Goal: Task Accomplishment & Management: Manage account settings

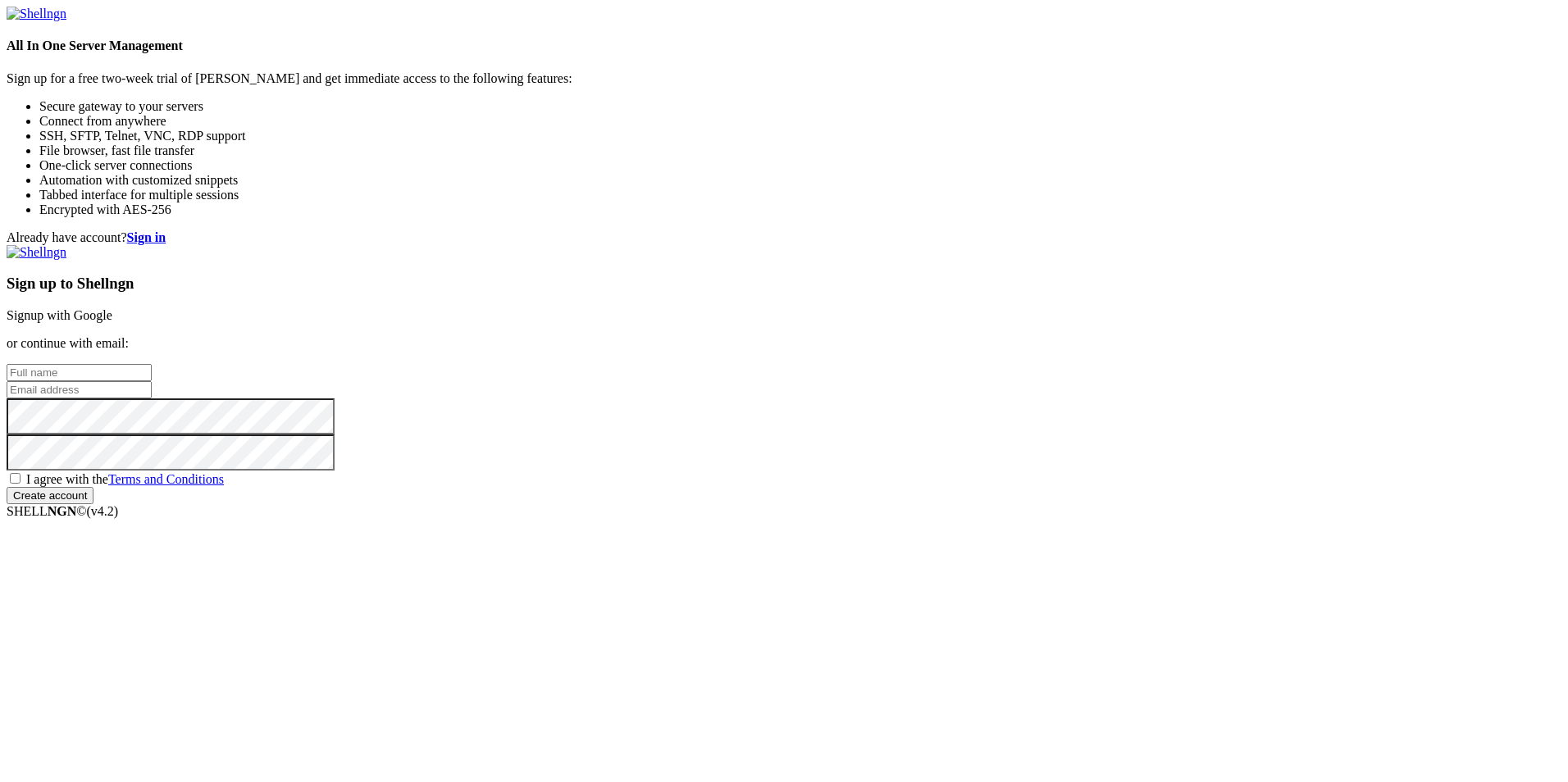
click at [152, 364] on input "text" at bounding box center [79, 373] width 146 height 18
type input "[PERSON_NAME]"
click at [152, 384] on input "email" at bounding box center [79, 390] width 146 height 18
type input "l.gonzalez146@alumnos.santotomas.cl"
click at [224, 486] on span "I agree with the Terms and Conditions" at bounding box center [125, 480] width 197 height 14
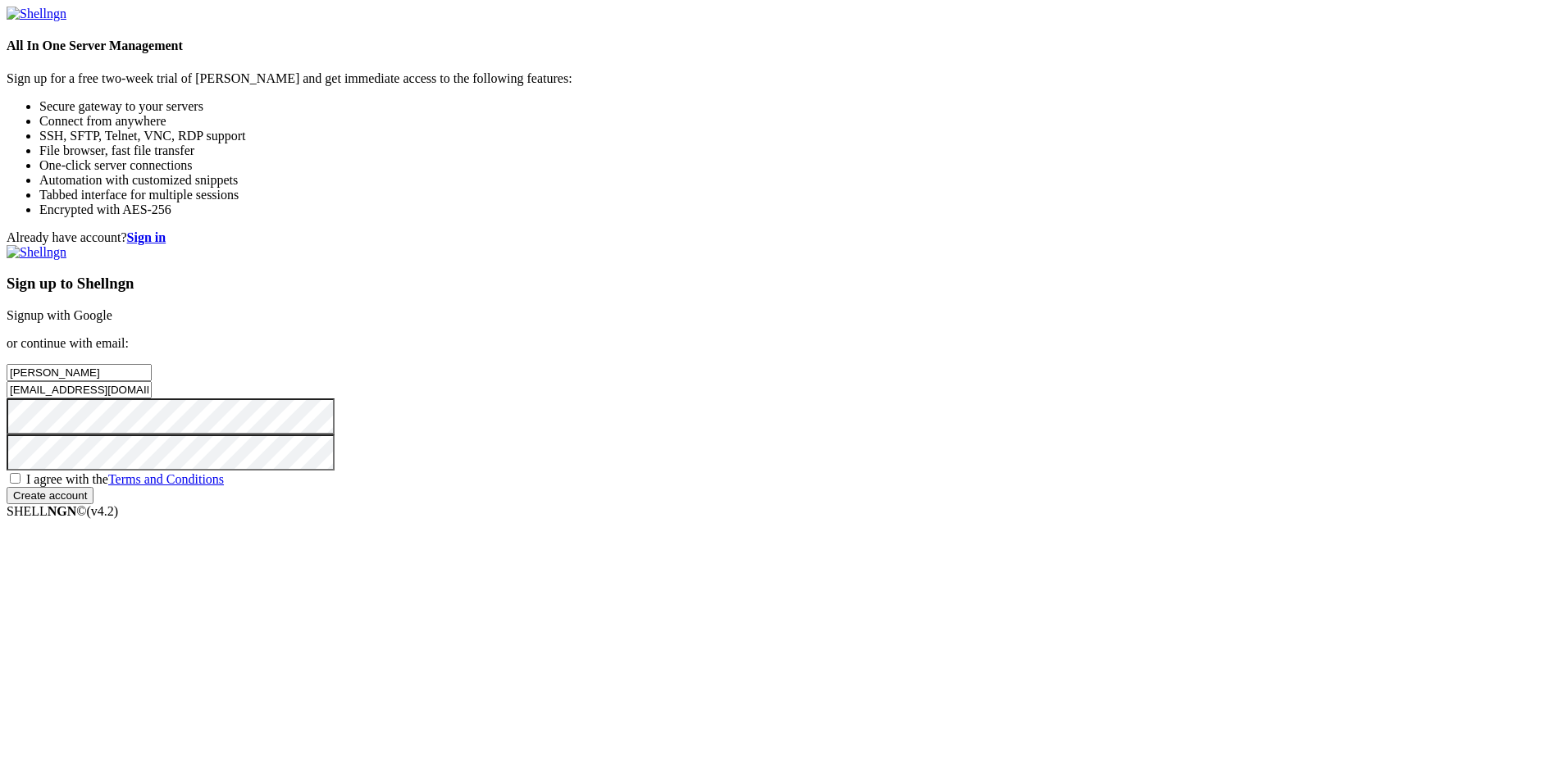
click at [20, 484] on input "I agree with the Terms and Conditions" at bounding box center [15, 479] width 11 height 11
checkbox input "true"
click at [94, 504] on input "Create account" at bounding box center [49, 495] width 87 height 18
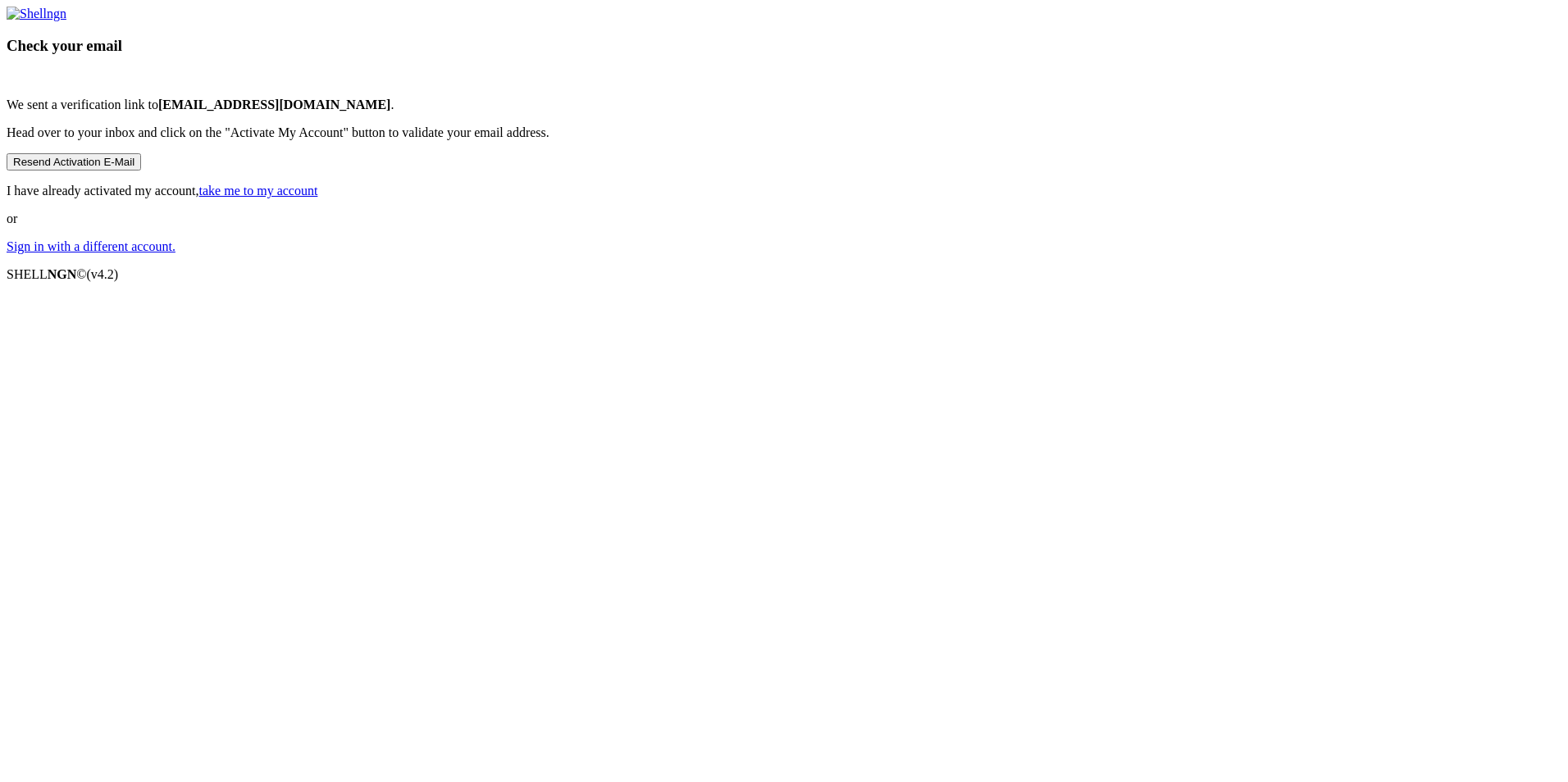
click at [141, 170] on button "Resend Activation E-Mail" at bounding box center [73, 162] width 134 height 18
click at [175, 253] on link "Sign in with a different account." at bounding box center [90, 246] width 169 height 14
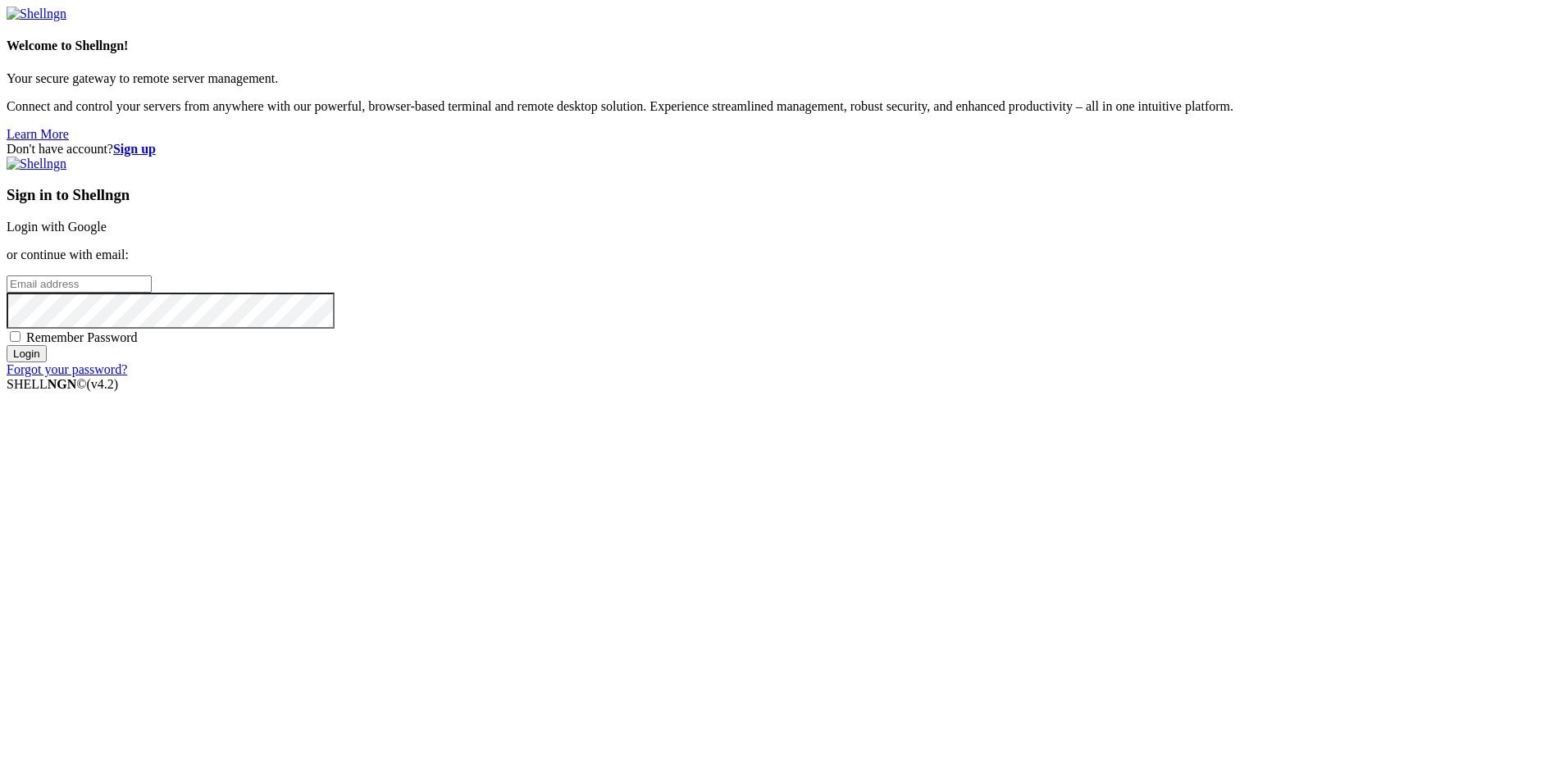
click at [152, 293] on input "email" at bounding box center [79, 284] width 146 height 18
type input "l"
click at [156, 142] on strong "Sign up" at bounding box center [134, 149] width 43 height 14
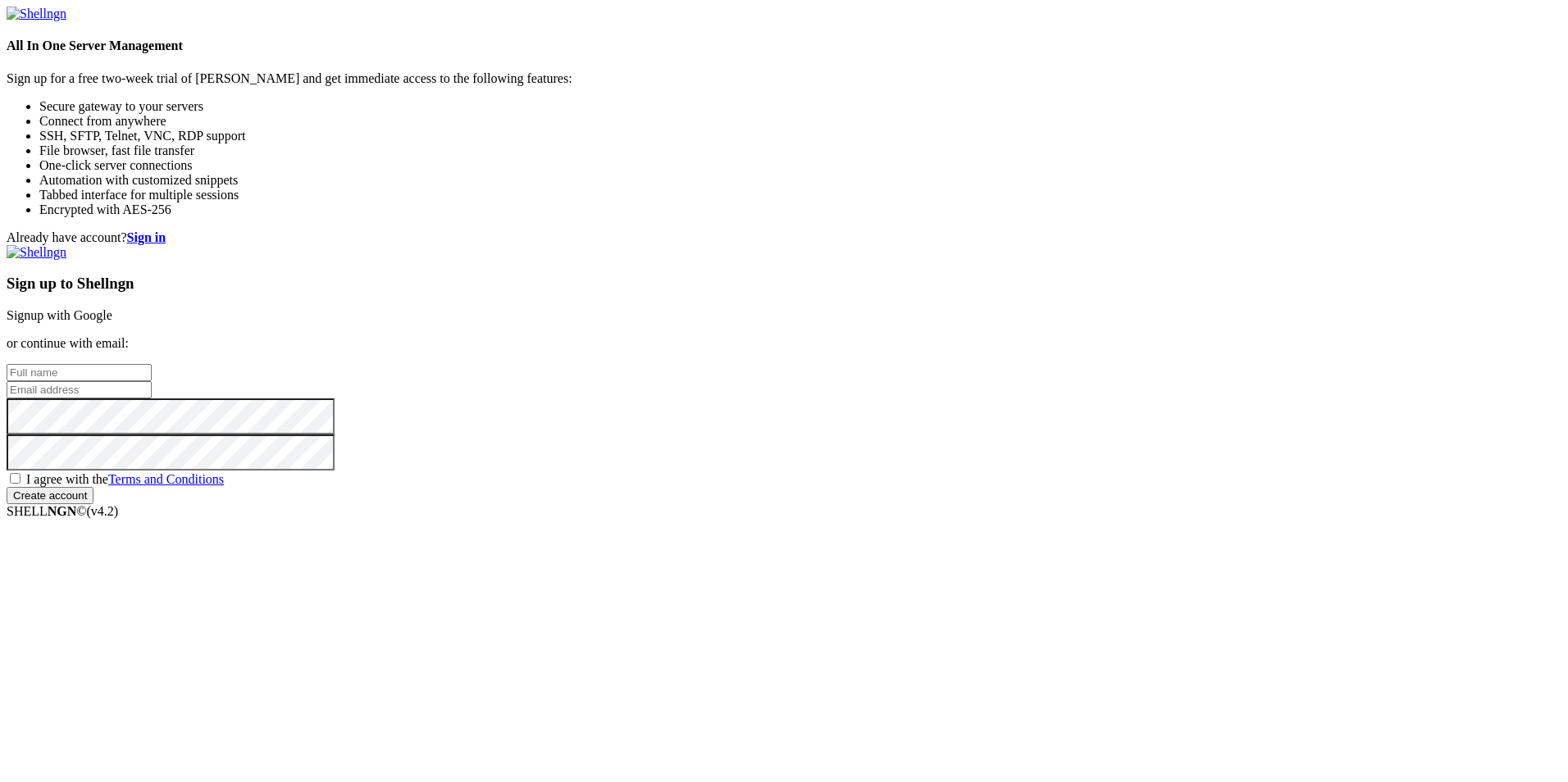
click at [152, 364] on input "text" at bounding box center [79, 373] width 146 height 18
type input "[PERSON_NAME]"
drag, startPoint x: 1095, startPoint y: 385, endPoint x: 1057, endPoint y: 385, distance: 38.0
click at [152, 385] on input "l.gonzalez146@alumnos.santotomas.cl" at bounding box center [79, 390] width 146 height 18
click at [152, 381] on input "l.goclnzalez146@alumnos.santotomas." at bounding box center [79, 390] width 146 height 18
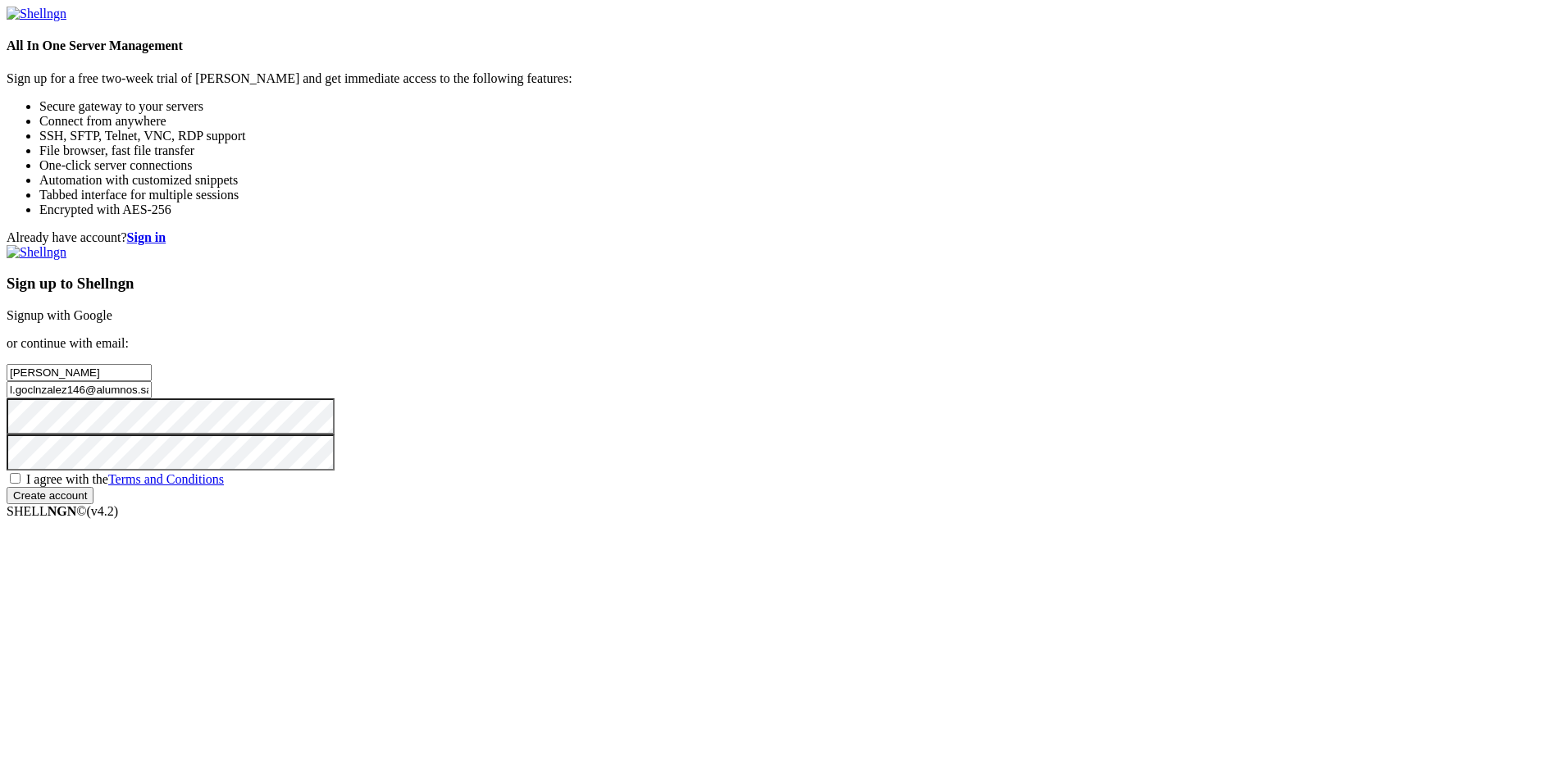
click at [152, 388] on input "l.goclnzalez146@alumnos.santotomas." at bounding box center [79, 390] width 146 height 18
type input "l"
type input "Luzgonz1270@gmail.com"
click at [224, 486] on span "I agree with the Terms and Conditions" at bounding box center [125, 480] width 197 height 14
click at [20, 484] on input "I agree with the Terms and Conditions" at bounding box center [15, 479] width 11 height 11
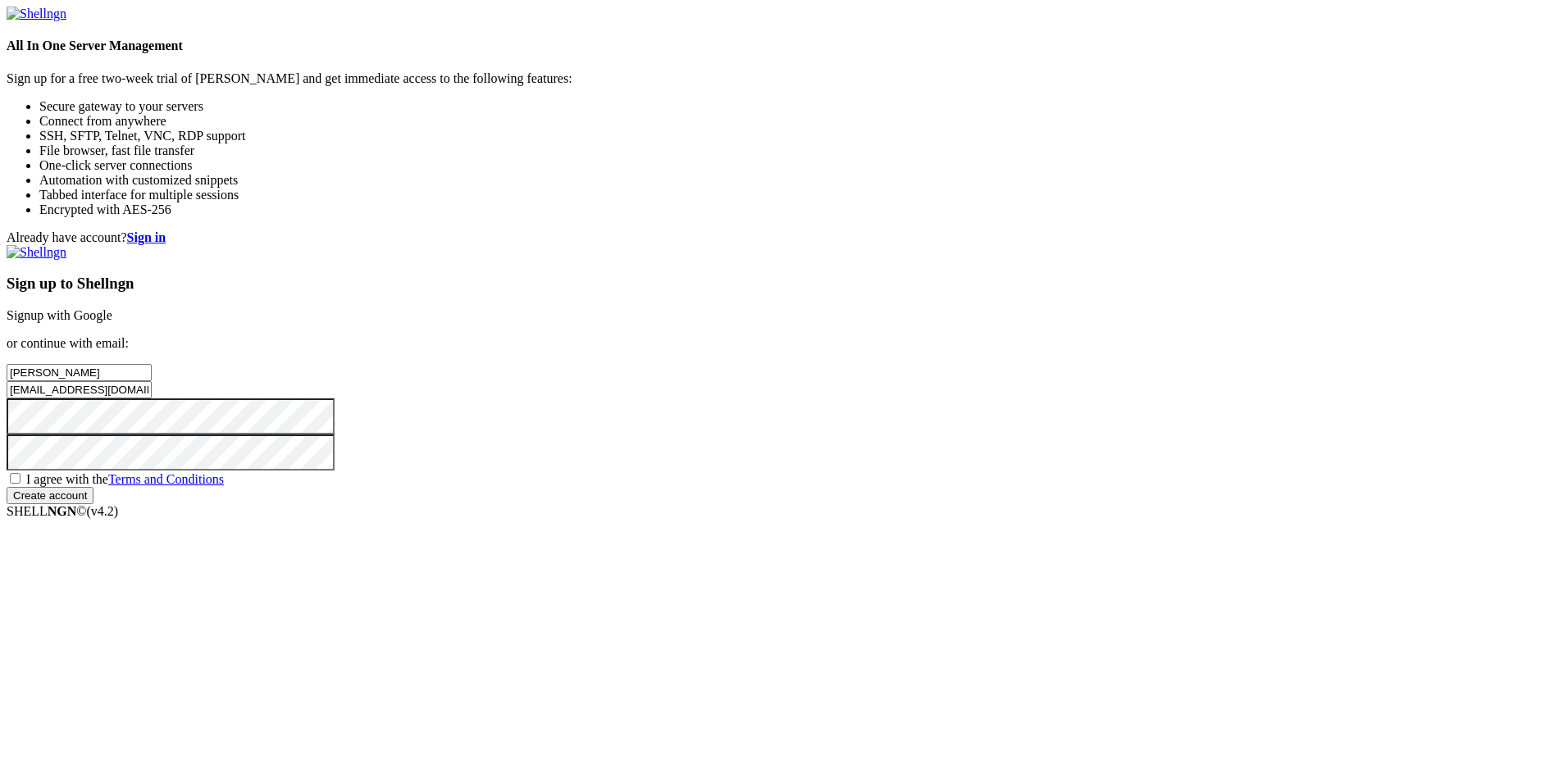
checkbox input "true"
click at [94, 504] on input "Create account" at bounding box center [49, 495] width 87 height 18
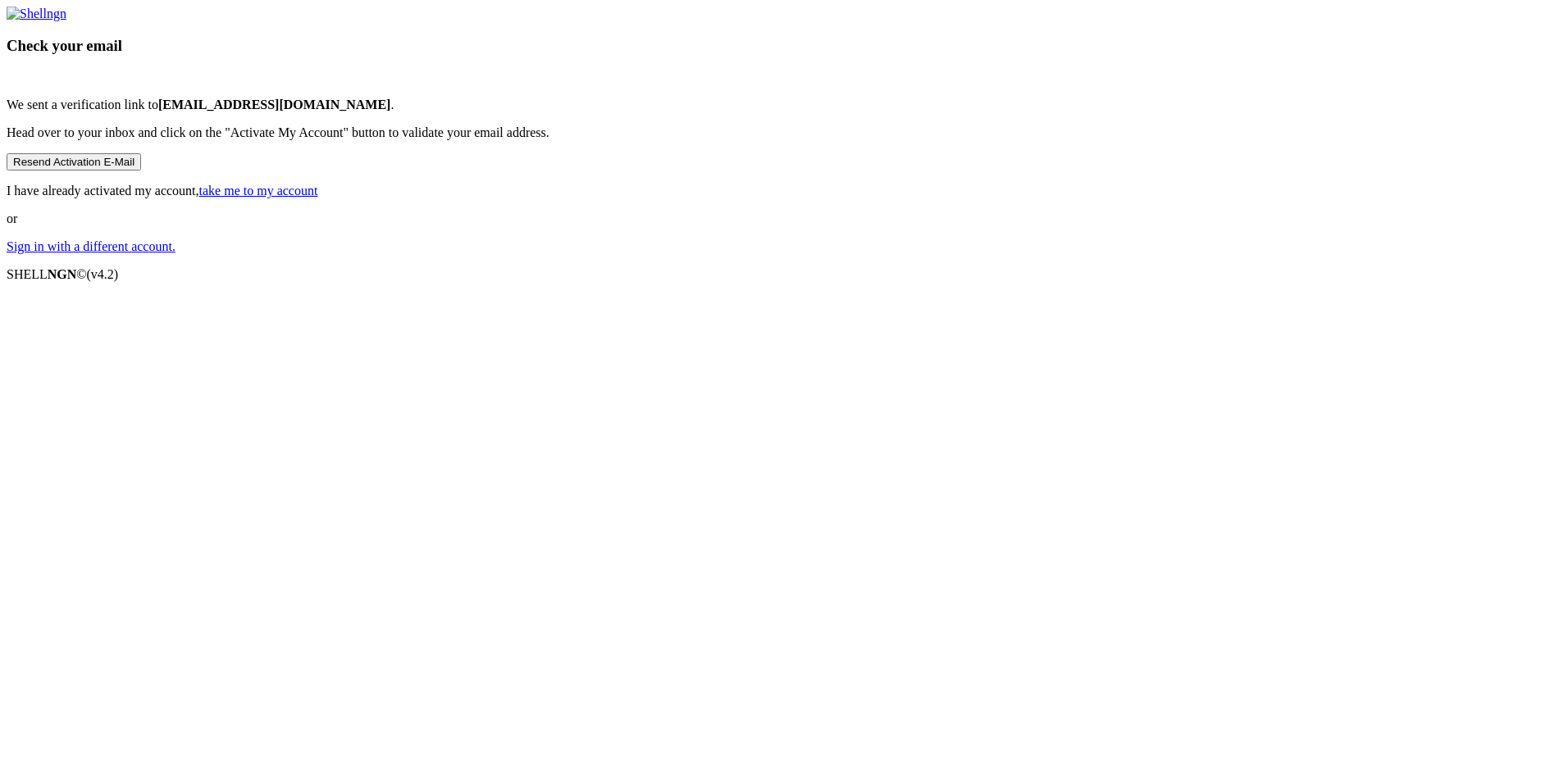
click at [318, 197] on link "take me to my account" at bounding box center [259, 190] width 119 height 14
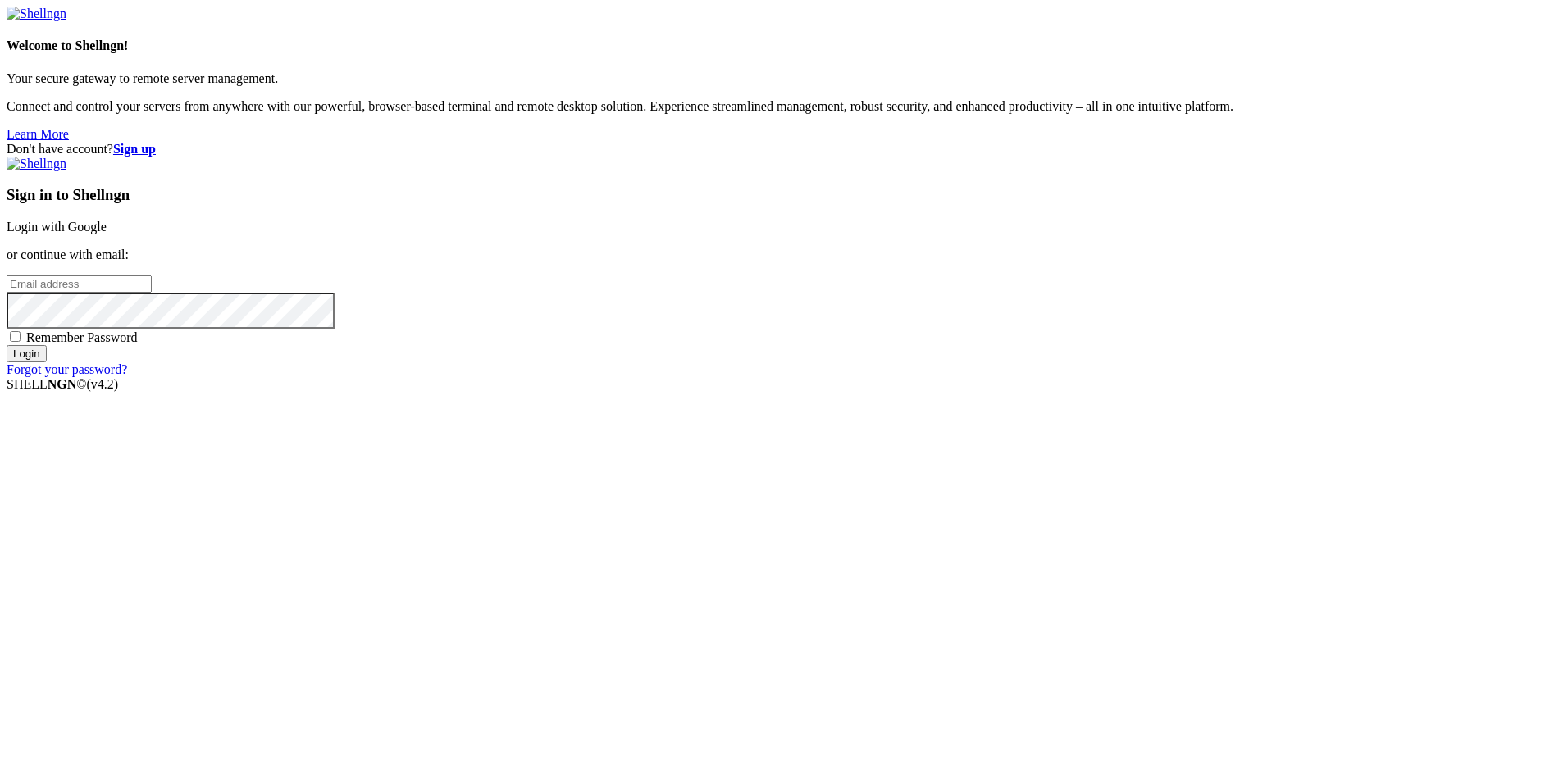
click at [152, 293] on input "email" at bounding box center [79, 284] width 146 height 18
type input "[EMAIL_ADDRESS][DOMAIN_NAME]"
click at [138, 345] on span "Remember Password" at bounding box center [82, 338] width 111 height 14
click at [20, 342] on input "Remember Password" at bounding box center [15, 337] width 11 height 11
click at [138, 345] on span "Remember Password" at bounding box center [82, 338] width 111 height 14
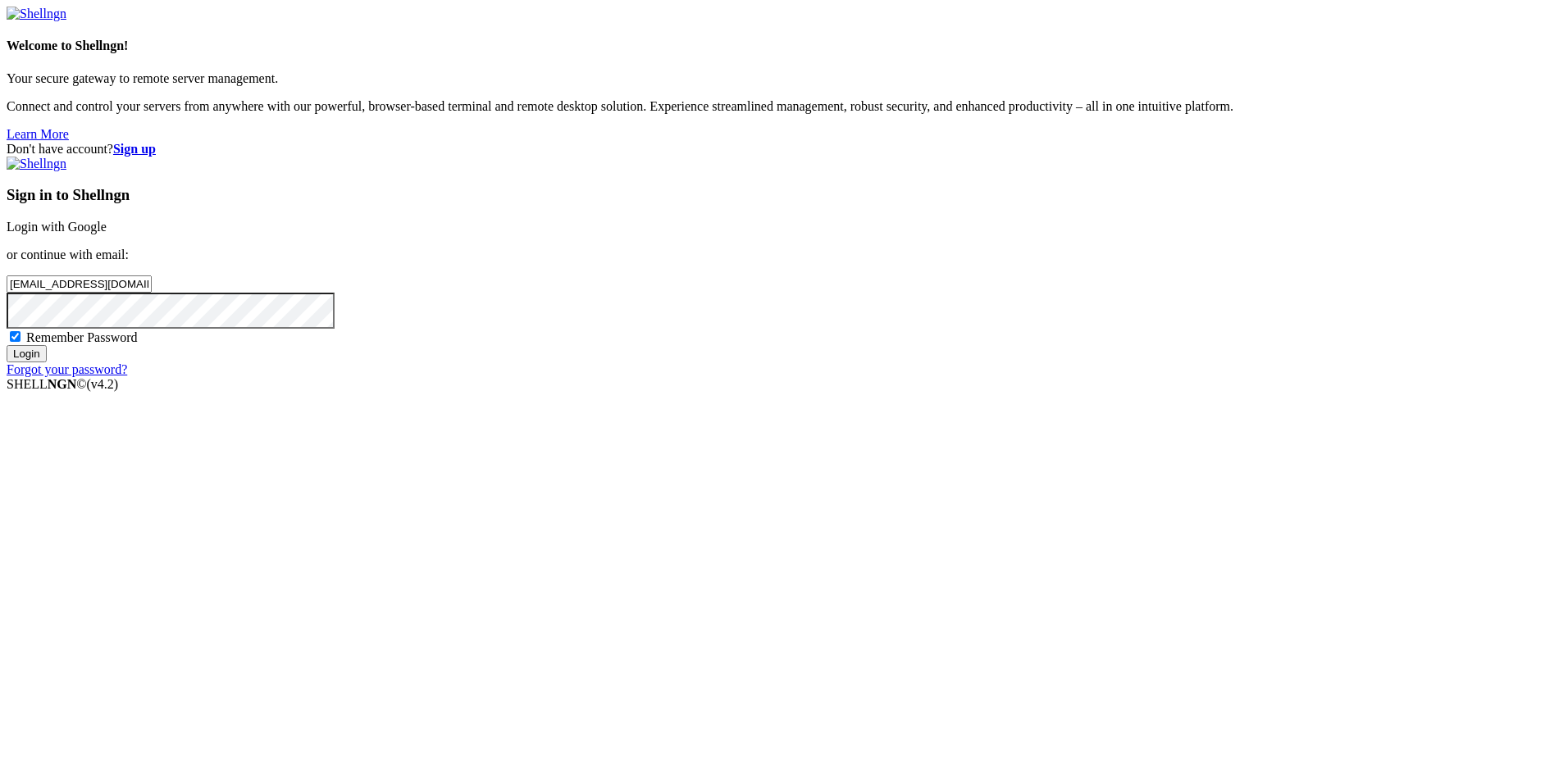
click at [20, 342] on input "Remember Password" at bounding box center [15, 337] width 11 height 11
checkbox input "false"
click at [46, 362] on input "Login" at bounding box center [26, 354] width 40 height 18
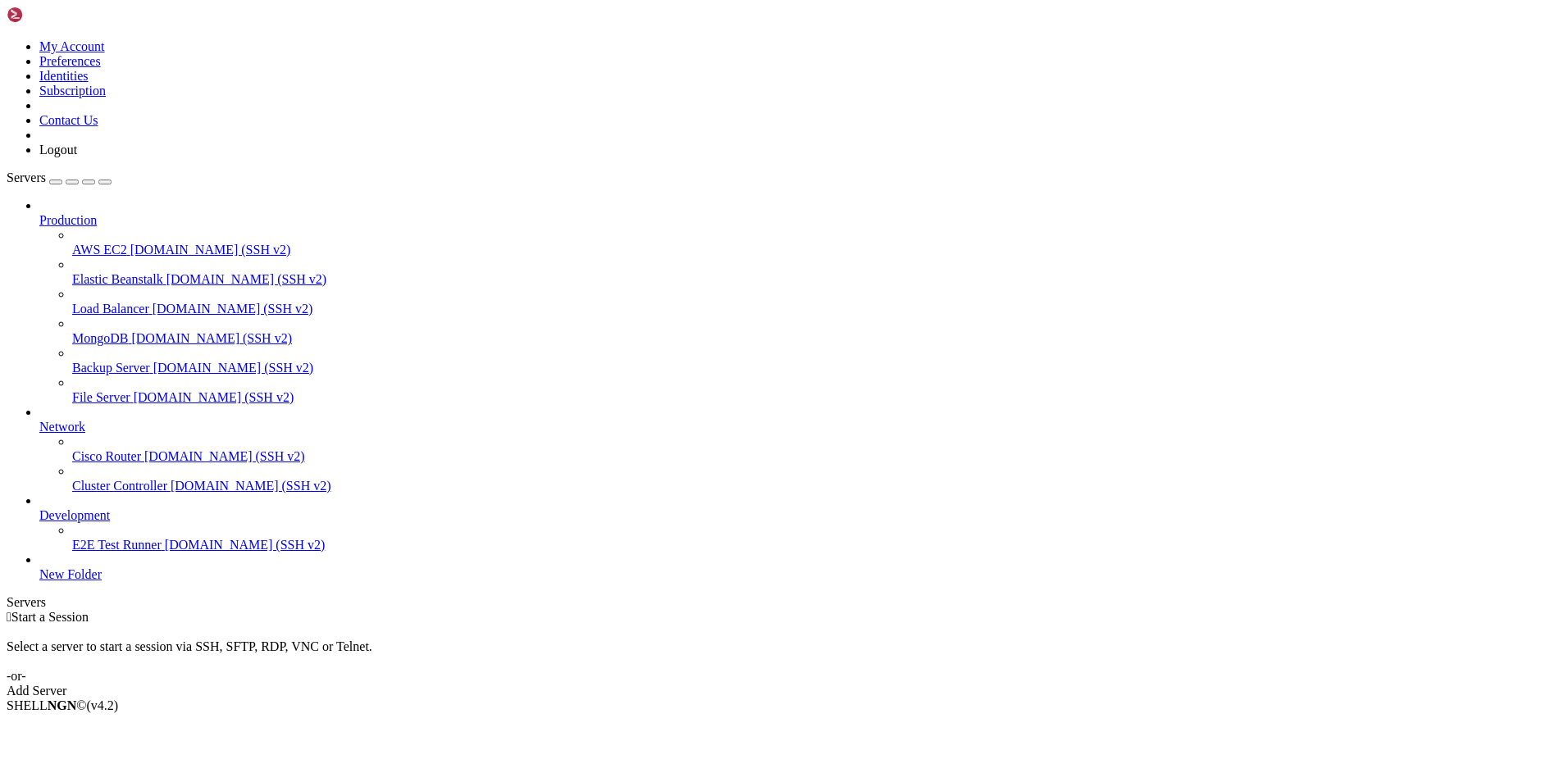
click at [56, 182] on div "button" at bounding box center [56, 182] width 0 height 0
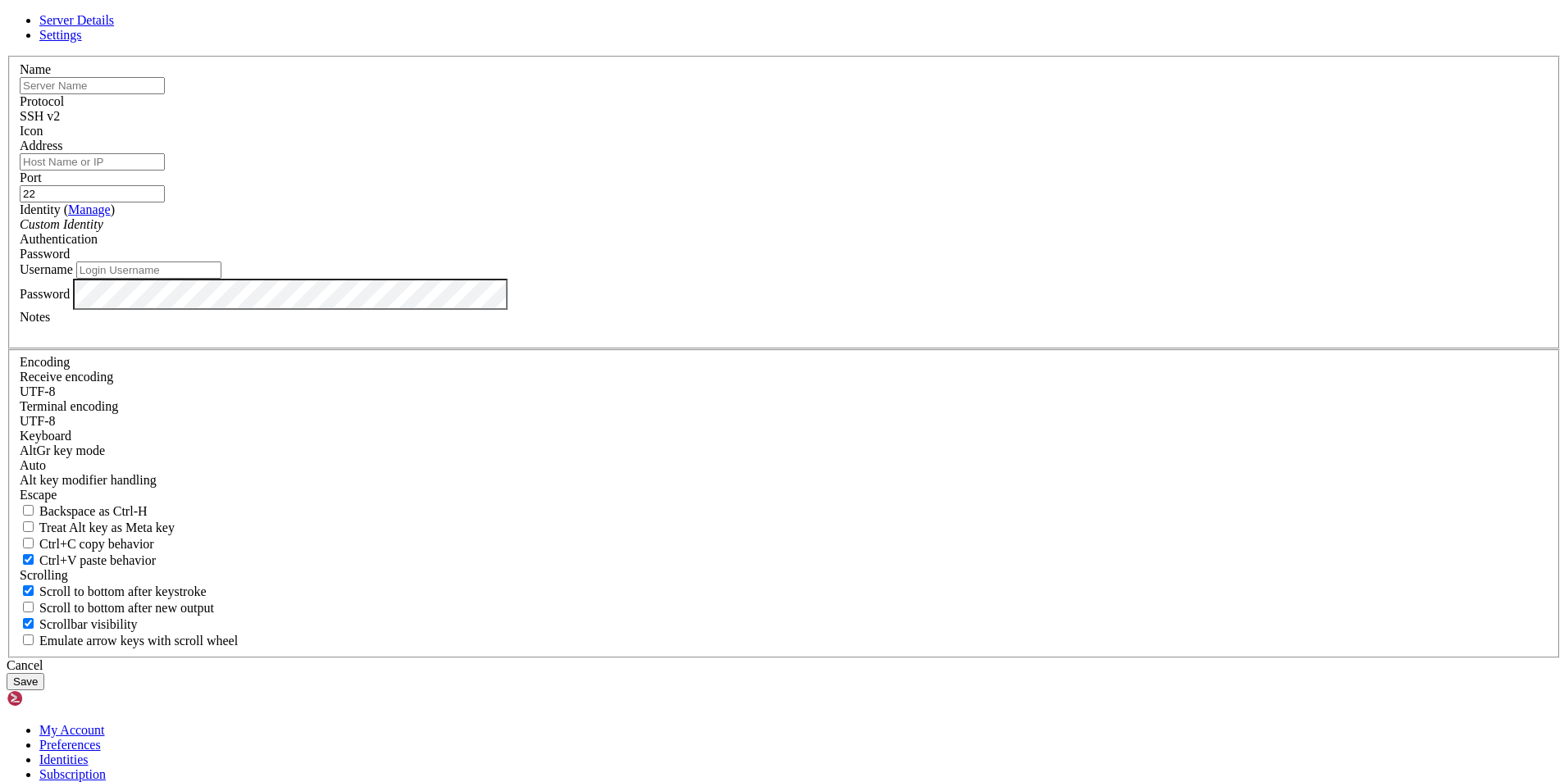
click at [165, 95] on input "text" at bounding box center [92, 86] width 146 height 18
click at [165, 95] on input "[PERSON_NAME]" at bounding box center [92, 86] width 146 height 18
type input "[PERSON_NAME]"
click at [165, 170] on input "Address" at bounding box center [92, 162] width 146 height 18
paste input "[TECHNICAL_ID]"
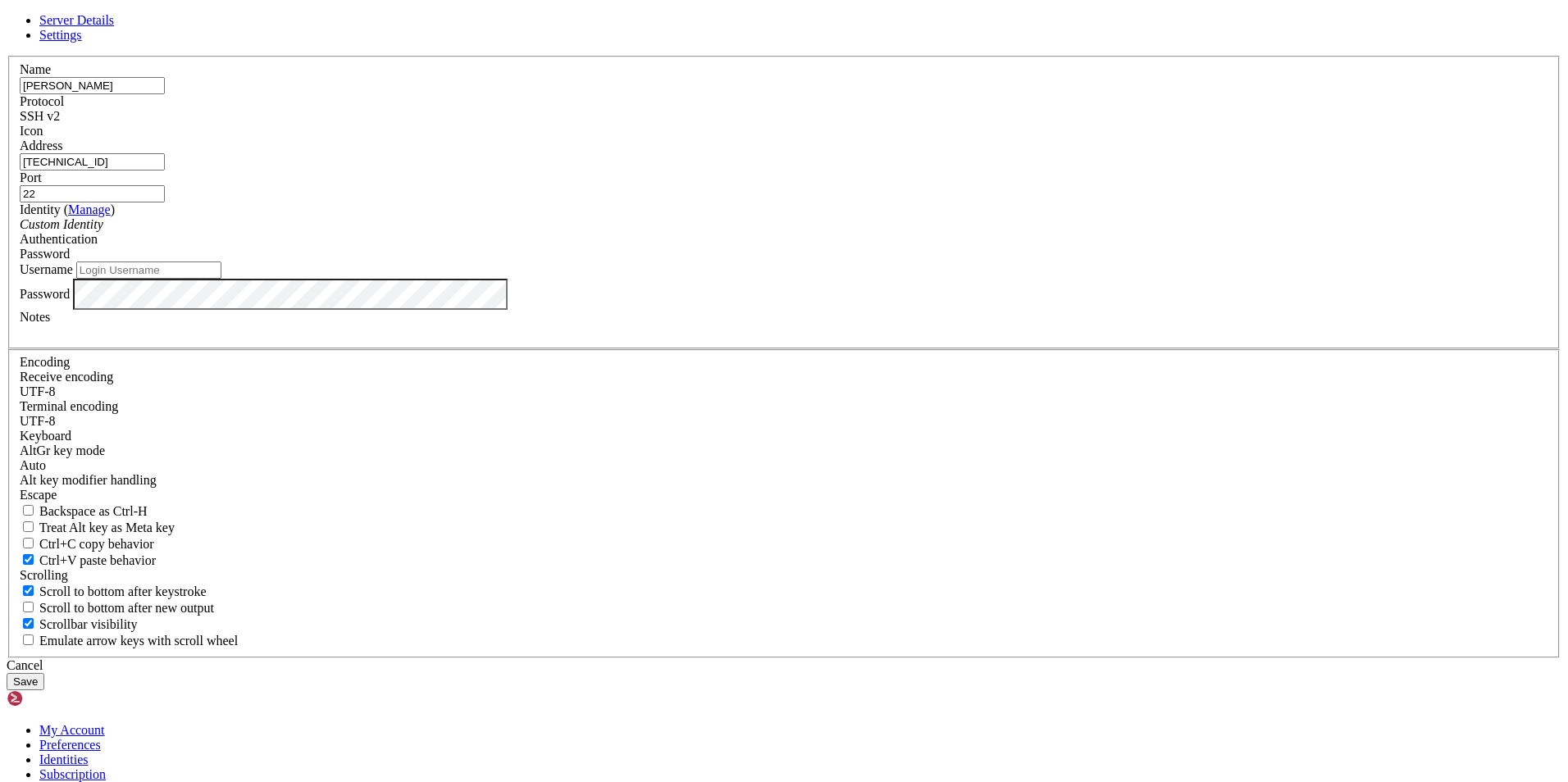
type input "[TECHNICAL_ID]"
click at [688, 232] on div "Custom Identity" at bounding box center [783, 224] width 1529 height 15
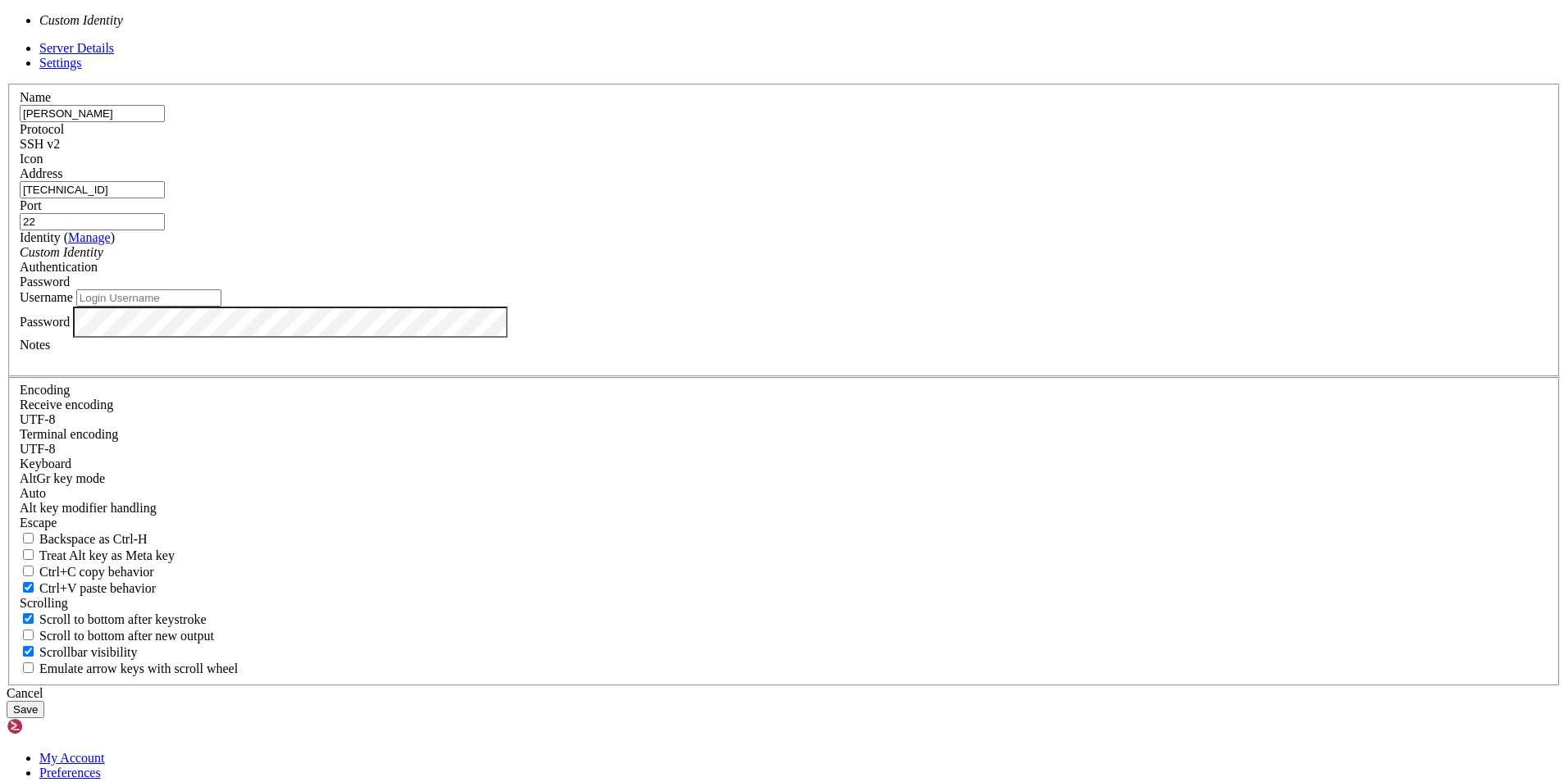
click at [103, 259] on span at bounding box center [103, 252] width 0 height 14
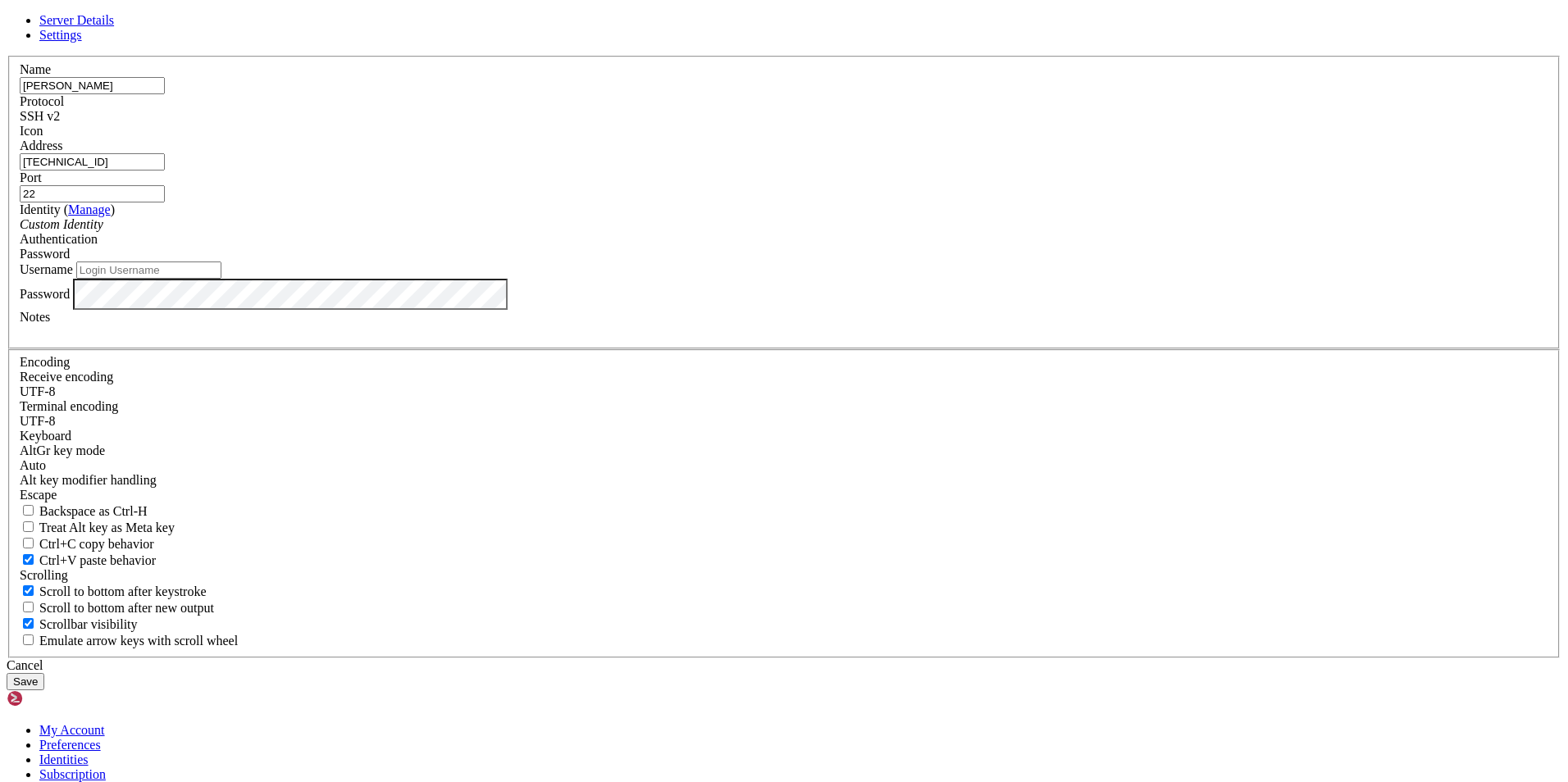
click at [221, 279] on input "Username" at bounding box center [149, 270] width 146 height 18
type input "azureLucy"
click at [658, 339] on div at bounding box center [783, 331] width 1529 height 15
click at [44, 673] on button "Save" at bounding box center [25, 682] width 38 height 18
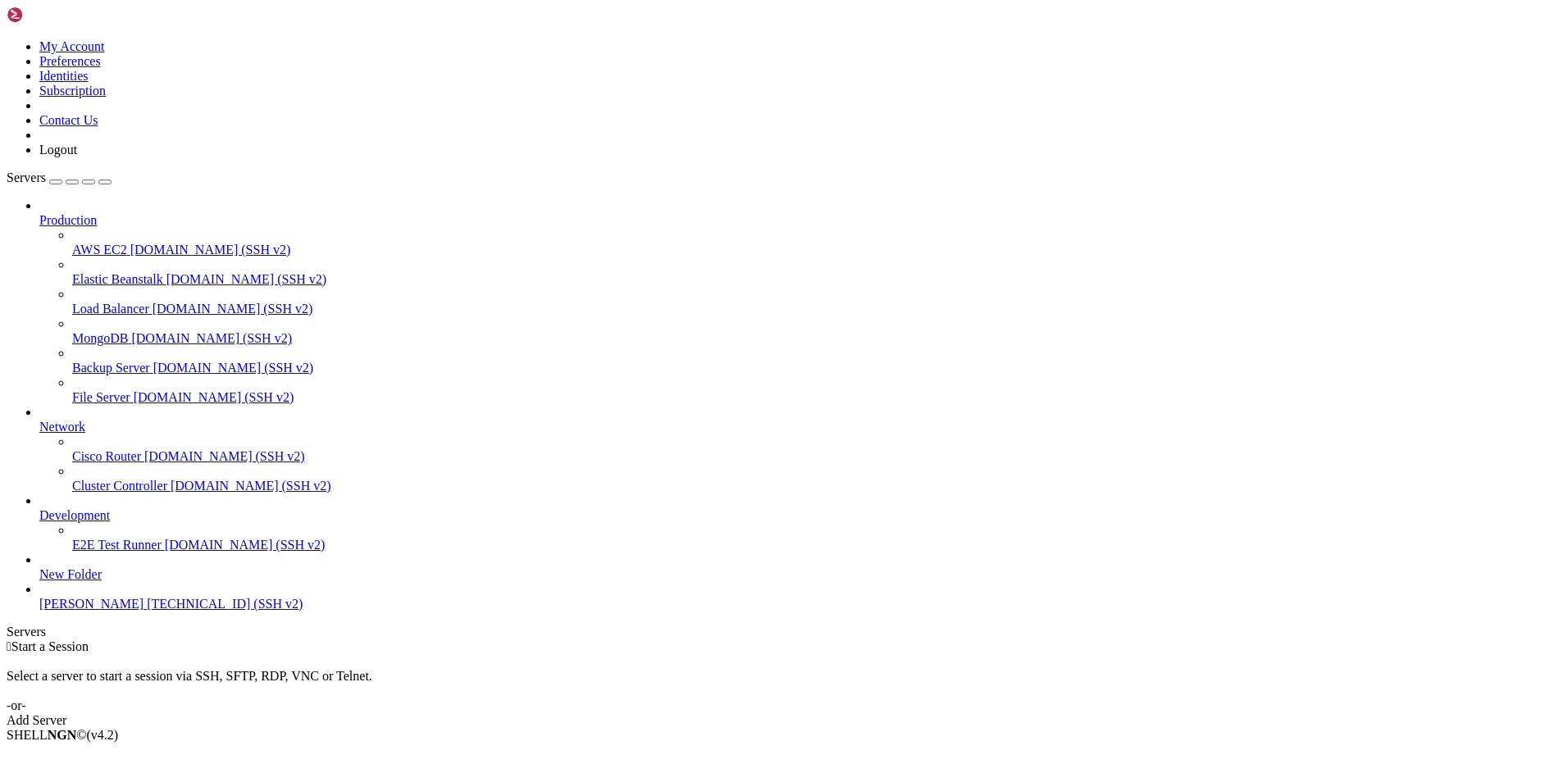
click at [86, 611] on span "[PERSON_NAME]" at bounding box center [91, 604] width 104 height 14
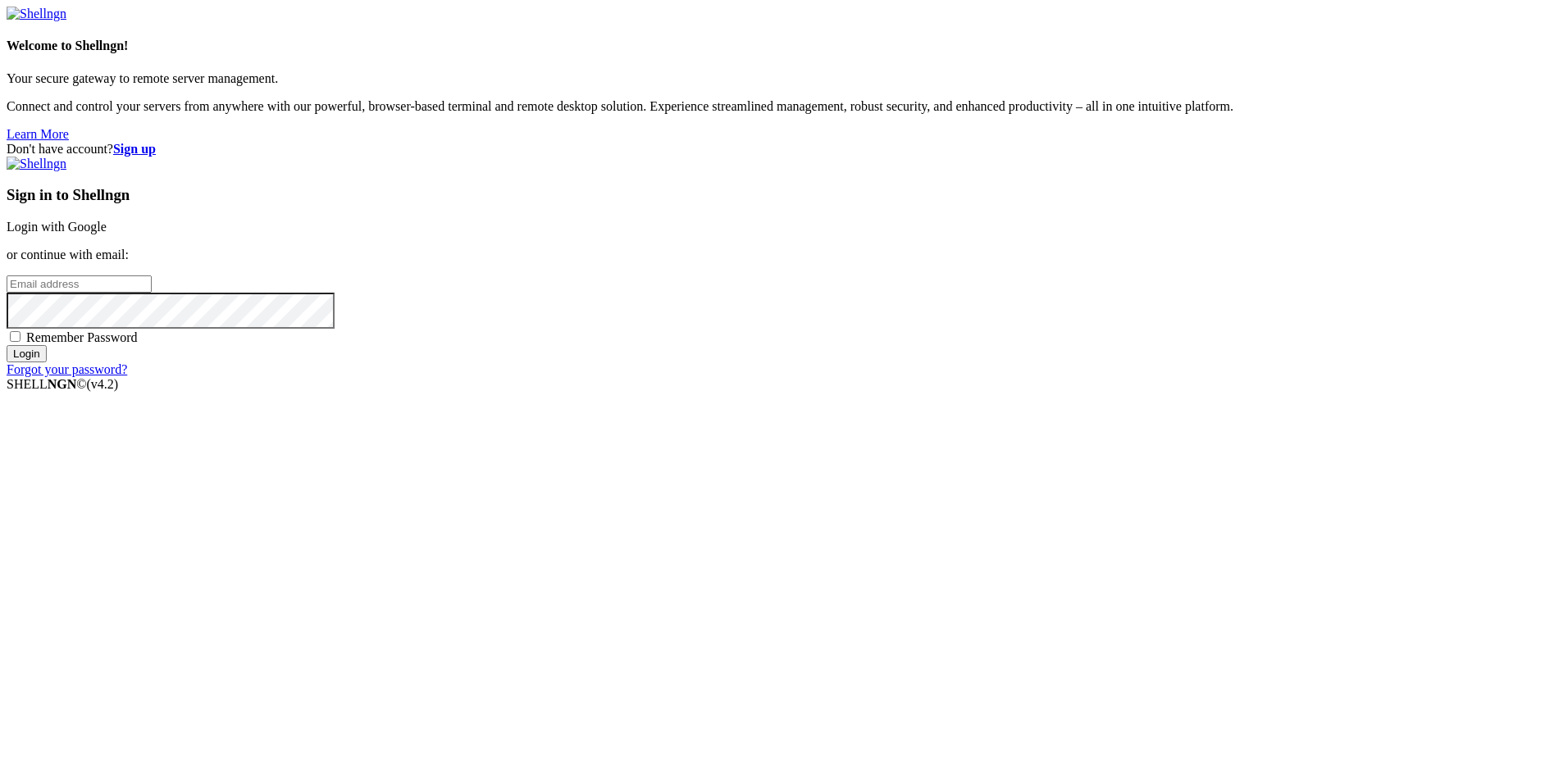
click at [152, 293] on input "email" at bounding box center [79, 284] width 146 height 18
type input "[EMAIL_ADDRESS][DOMAIN_NAME]"
click at [46, 362] on input "Login" at bounding box center [26, 354] width 40 height 18
